Goal: Task Accomplishment & Management: Use online tool/utility

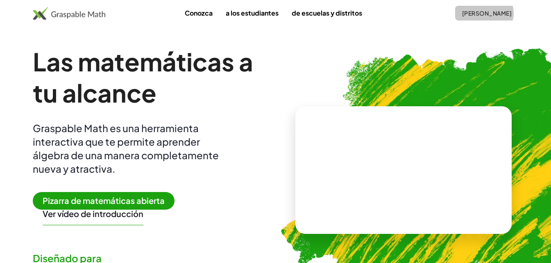
click at [492, 12] on font "[PERSON_NAME]" at bounding box center [487, 12] width 50 height 7
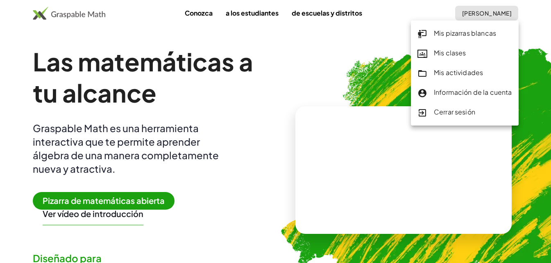
click at [461, 33] on font "Mis pizarras blancas" at bounding box center [465, 33] width 62 height 9
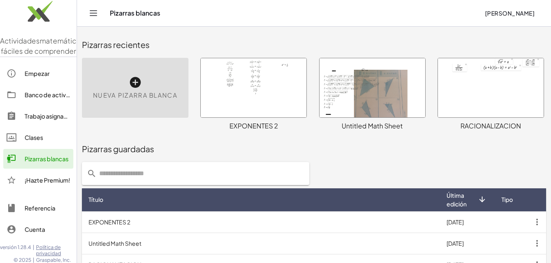
click at [134, 81] on icon at bounding box center [135, 82] width 13 height 13
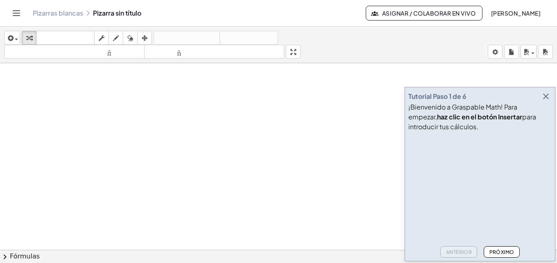
click at [548, 97] on icon "button" at bounding box center [546, 96] width 10 height 10
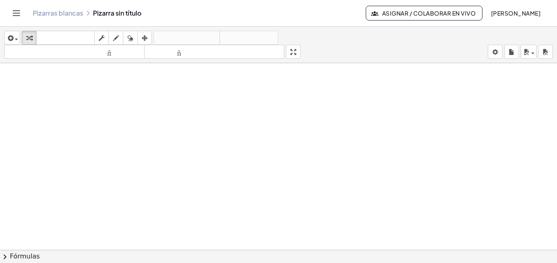
scroll to position [160, 0]
click at [284, 204] on div at bounding box center [292, 209] width 82 height 66
click at [143, 38] on icon "button" at bounding box center [145, 38] width 6 height 10
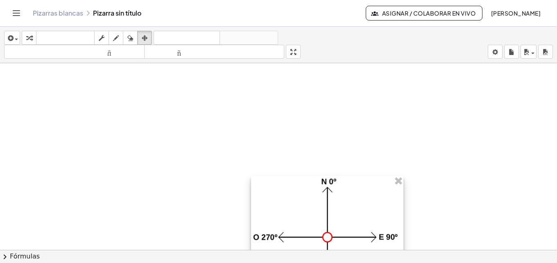
drag, startPoint x: 330, startPoint y: 240, endPoint x: 329, endPoint y: 226, distance: 14.4
click at [384, 256] on div "insertar Seleccione uno: Expresión matemática Función Texto Vídeo de YouTube Gr…" at bounding box center [278, 145] width 557 height 236
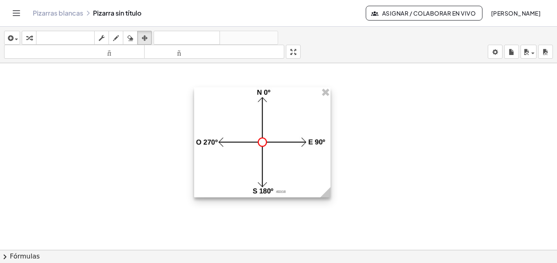
drag, startPoint x: 301, startPoint y: 208, endPoint x: 244, endPoint y: 119, distance: 105.3
click at [244, 119] on div at bounding box center [262, 142] width 136 height 110
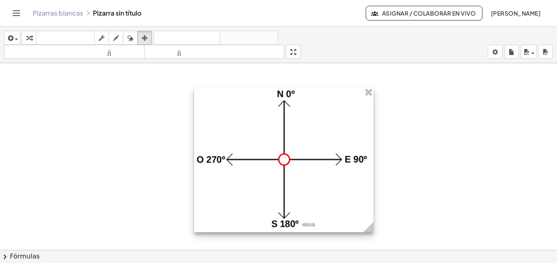
drag, startPoint x: 326, startPoint y: 195, endPoint x: 369, endPoint y: 212, distance: 46.5
click at [369, 212] on div at bounding box center [284, 159] width 180 height 145
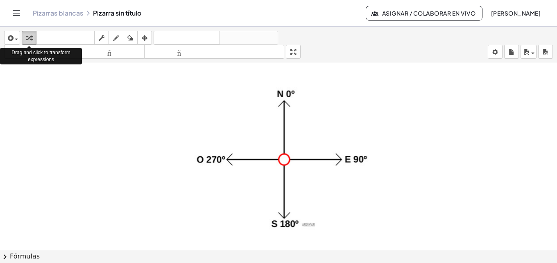
click at [33, 38] on div "button" at bounding box center [29, 38] width 11 height 10
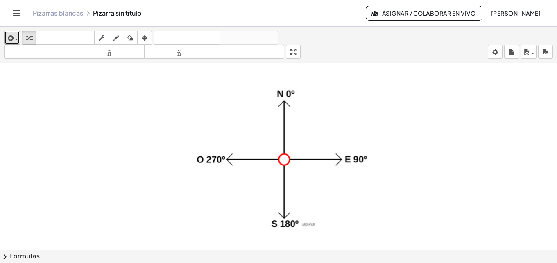
click at [18, 37] on div "button" at bounding box center [12, 38] width 12 height 10
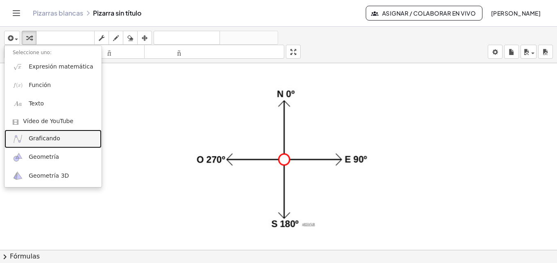
click at [40, 139] on font "Graficando" at bounding box center [45, 138] width 32 height 7
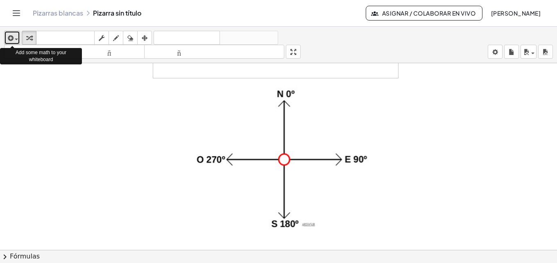
click at [16, 42] on div "button" at bounding box center [12, 38] width 12 height 10
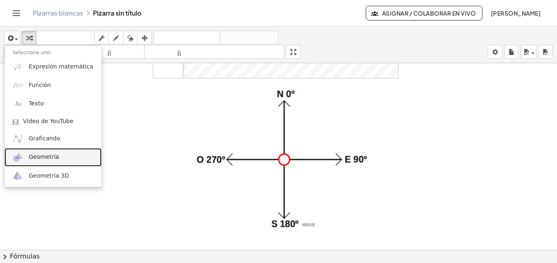
click at [38, 157] on font "Geometría" at bounding box center [44, 156] width 30 height 7
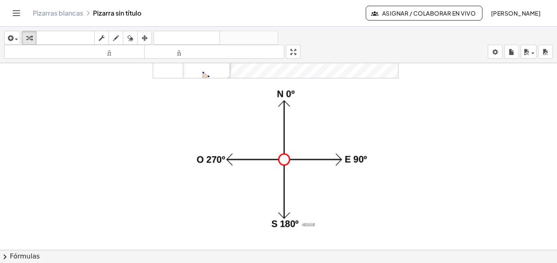
drag, startPoint x: 281, startPoint y: 159, endPoint x: 259, endPoint y: 146, distance: 26.1
click at [259, 146] on div at bounding box center [284, 159] width 180 height 145
click at [18, 36] on div "button" at bounding box center [12, 38] width 12 height 10
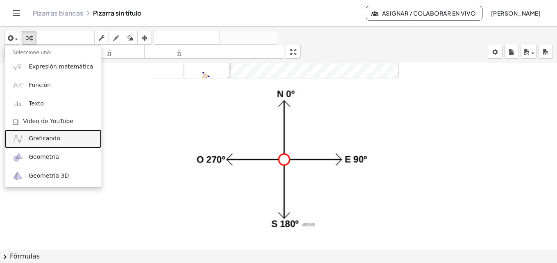
click at [16, 139] on img at bounding box center [18, 139] width 10 height 10
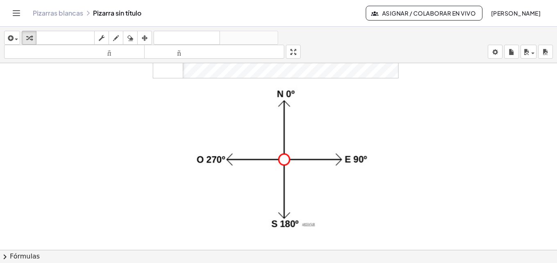
click at [18, 39] on span "button" at bounding box center [16, 40] width 3 height 2
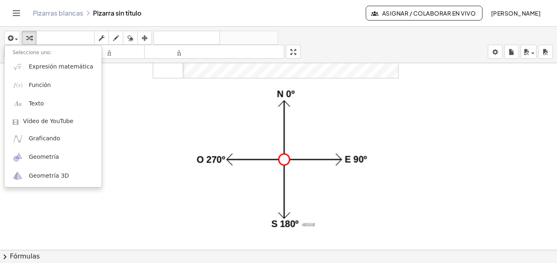
click at [28, 255] on font "Fórmulas" at bounding box center [25, 256] width 30 height 8
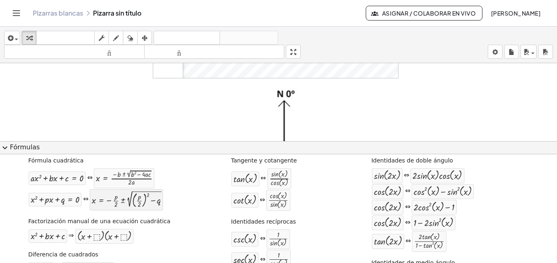
scroll to position [0, 0]
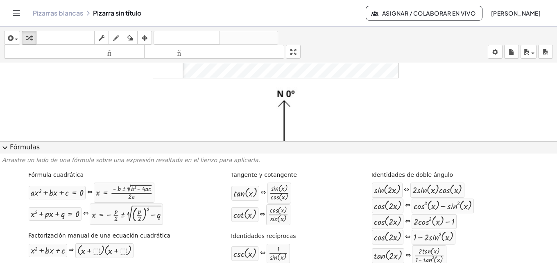
click at [7, 147] on span "expand_more" at bounding box center [5, 148] width 10 height 10
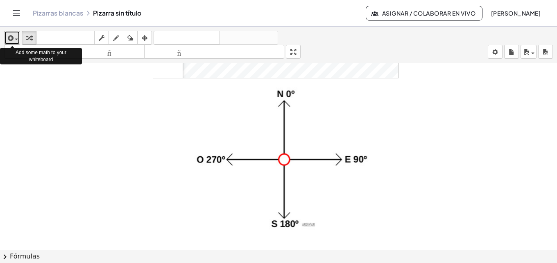
click at [18, 39] on span "button" at bounding box center [16, 40] width 3 height 2
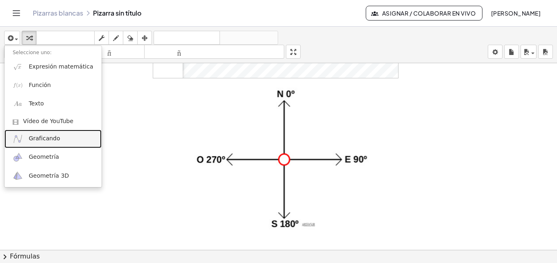
click at [15, 137] on img at bounding box center [18, 139] width 10 height 10
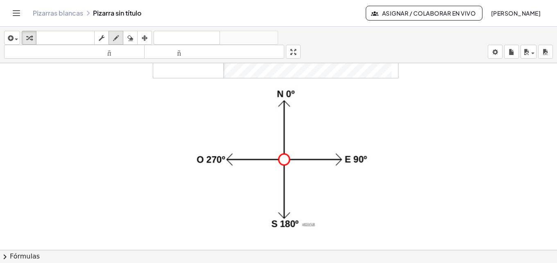
click at [113, 40] on div "button" at bounding box center [116, 38] width 11 height 10
drag, startPoint x: 283, startPoint y: 160, endPoint x: 221, endPoint y: 115, distance: 76.3
click at [221, 115] on div at bounding box center [278, 95] width 557 height 384
click at [131, 39] on icon "button" at bounding box center [130, 38] width 6 height 10
drag, startPoint x: 258, startPoint y: 144, endPoint x: 215, endPoint y: 115, distance: 51.9
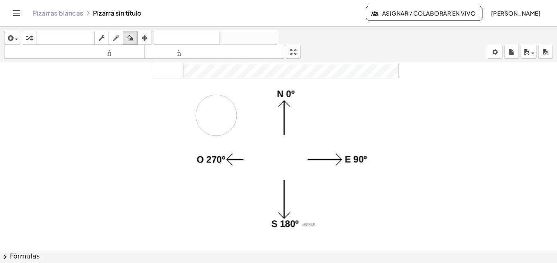
click at [216, 115] on div at bounding box center [278, 95] width 557 height 384
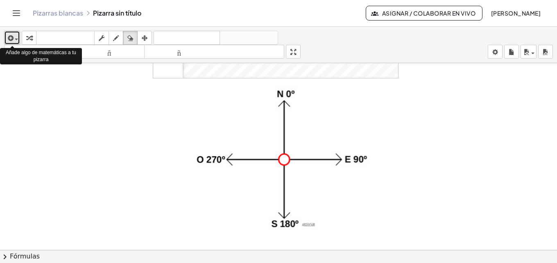
click at [15, 40] on span "button" at bounding box center [16, 40] width 3 height 2
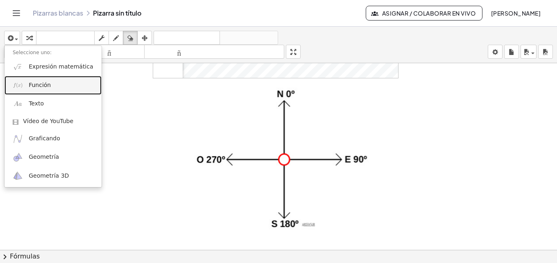
click at [28, 86] on link "Función" at bounding box center [53, 85] width 97 height 18
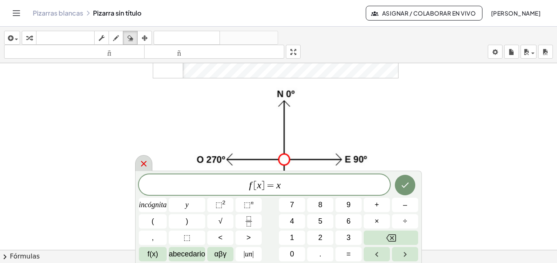
click at [146, 162] on icon at bounding box center [144, 164] width 6 height 6
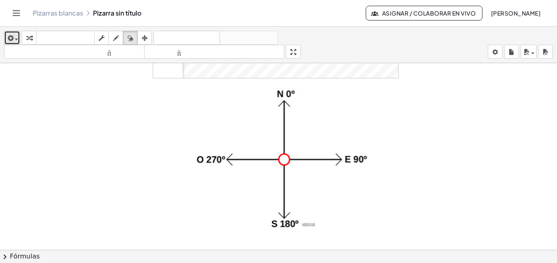
click at [16, 36] on div "button" at bounding box center [12, 38] width 12 height 10
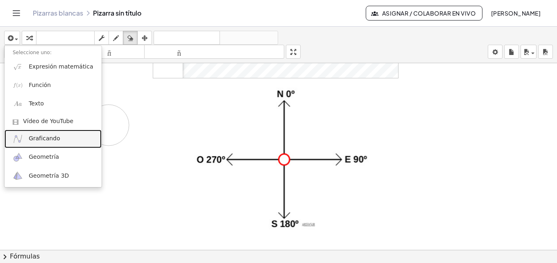
drag, startPoint x: 40, startPoint y: 138, endPoint x: 108, endPoint y: 125, distance: 69.6
click at [109, 125] on div at bounding box center [278, 95] width 557 height 384
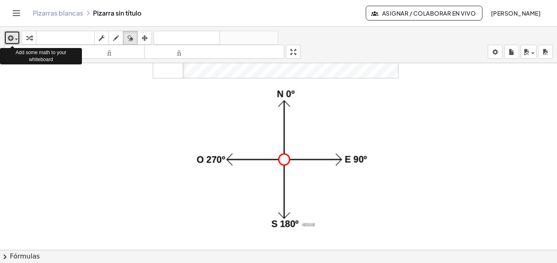
click at [15, 35] on div "button" at bounding box center [12, 38] width 12 height 10
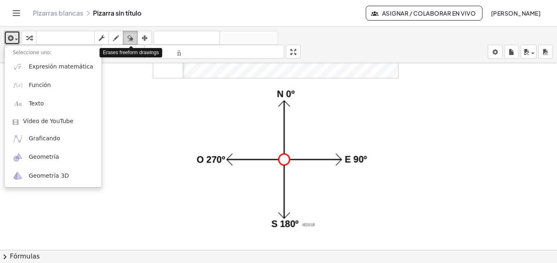
click at [130, 38] on icon "button" at bounding box center [130, 38] width 6 height 10
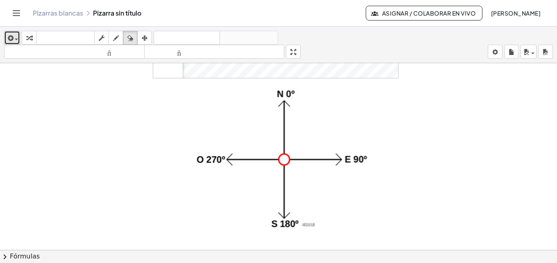
click at [15, 39] on span "button" at bounding box center [16, 40] width 3 height 2
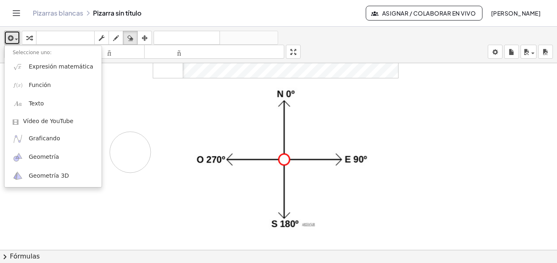
click at [130, 152] on div at bounding box center [278, 95] width 557 height 384
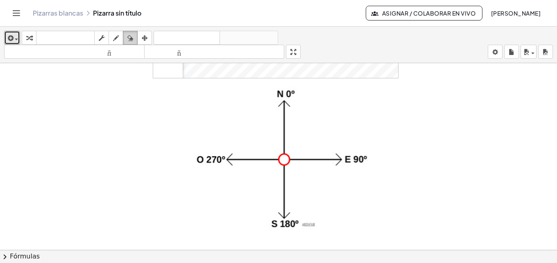
click at [131, 36] on icon "button" at bounding box center [130, 38] width 6 height 10
click at [133, 111] on div at bounding box center [278, 95] width 557 height 384
drag, startPoint x: 133, startPoint y: 111, endPoint x: 124, endPoint y: 97, distance: 17.2
click at [136, 151] on div at bounding box center [278, 95] width 557 height 384
click at [25, 37] on div "button" at bounding box center [29, 38] width 11 height 10
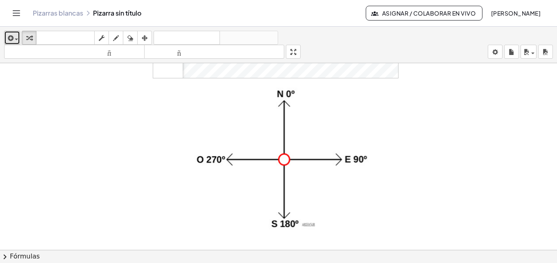
click at [16, 39] on span "button" at bounding box center [16, 40] width 3 height 2
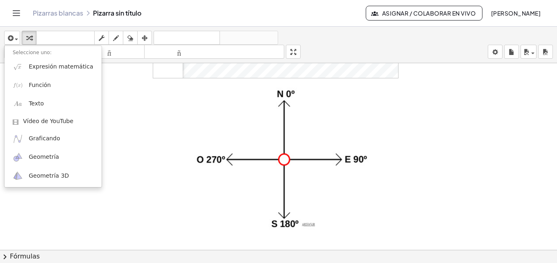
drag, startPoint x: 286, startPoint y: 159, endPoint x: 230, endPoint y: 138, distance: 59.9
click at [230, 138] on div at bounding box center [284, 159] width 180 height 145
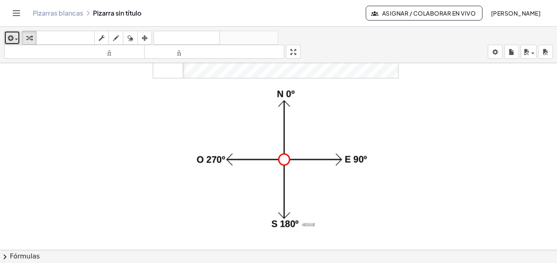
click at [14, 39] on span "button" at bounding box center [15, 39] width 2 height 6
